Goal: Obtain resource: Download file/media

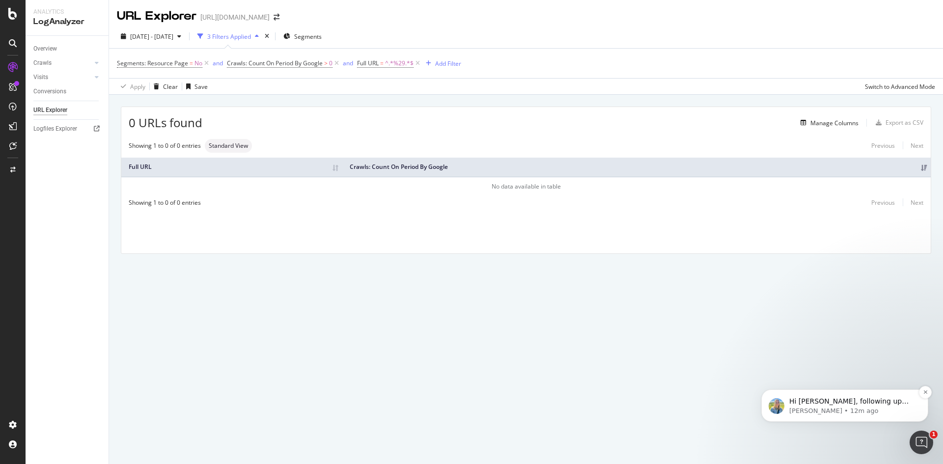
click at [862, 394] on div "Hi Will, following up with another possible solution as we wait to hear back fr…" at bounding box center [844, 405] width 167 height 32
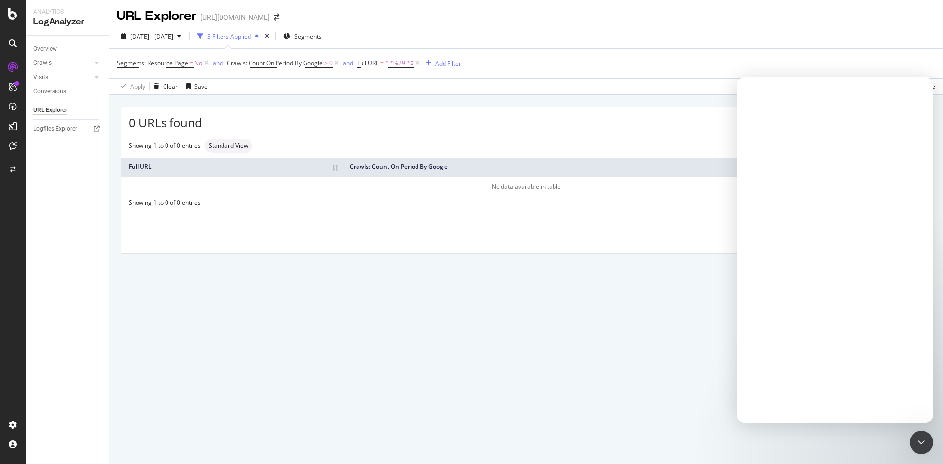
click at [827, 174] on div "Intercom messenger" at bounding box center [835, 269] width 196 height 320
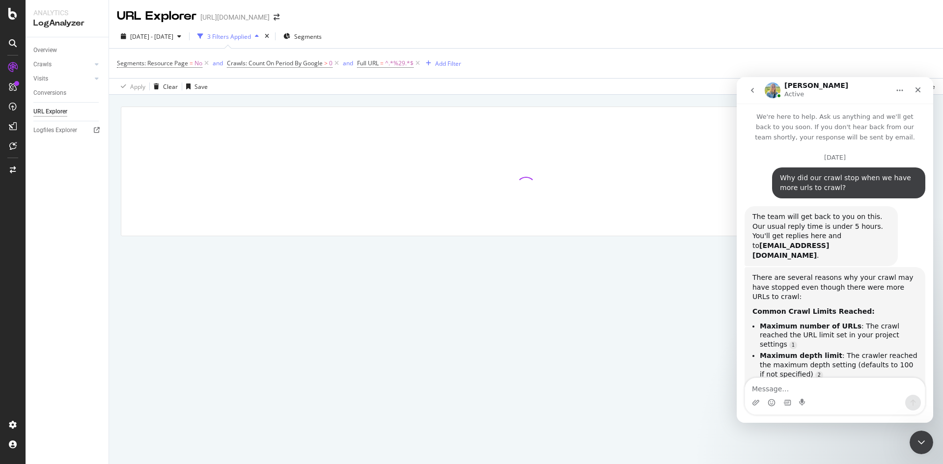
drag, startPoint x: 834, startPoint y: 349, endPoint x: 801, endPoint y: 153, distance: 198.2
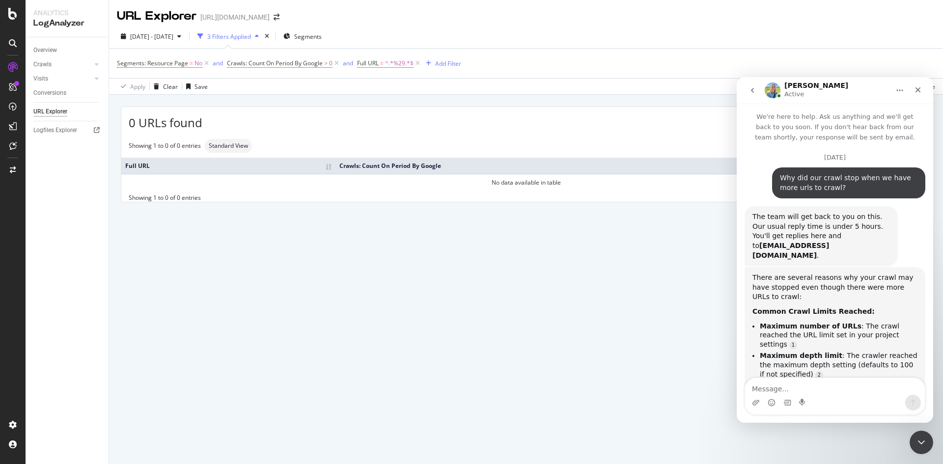
copy div "Loremip 3 Dol sit ame conse adip elit se doei temp inci ut labor? Etdo • 4m ali…"
click at [904, 94] on button "Home" at bounding box center [899, 90] width 19 height 19
click at [868, 130] on div "Download transcript" at bounding box center [874, 135] width 70 height 10
